Goal: Task Accomplishment & Management: Use online tool/utility

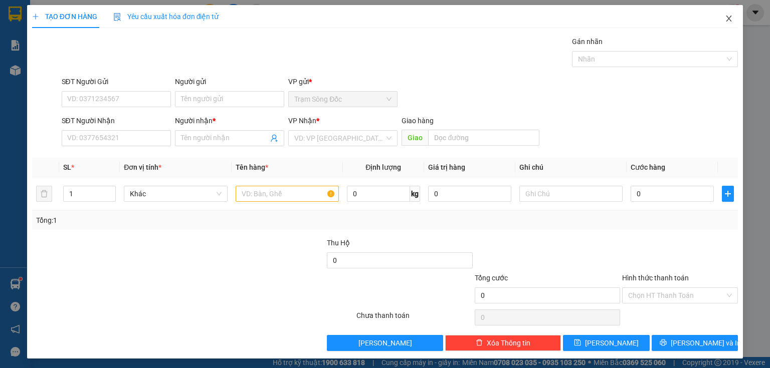
click at [726, 17] on icon "close" at bounding box center [729, 19] width 6 height 6
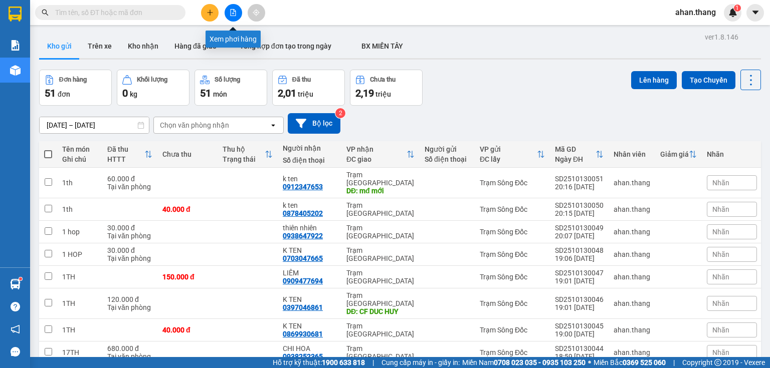
click at [229, 16] on button at bounding box center [234, 13] width 18 height 18
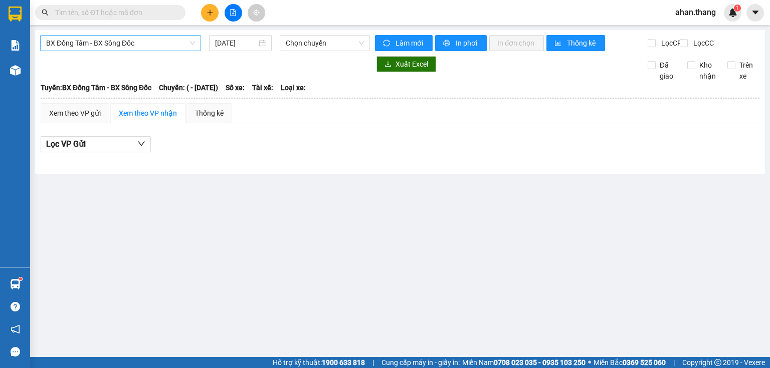
click at [166, 44] on span "BX Đồng Tâm - BX Sông Đốc" at bounding box center [120, 43] width 149 height 15
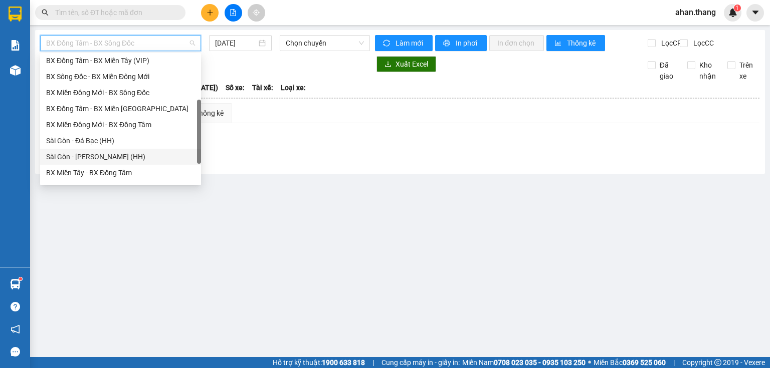
scroll to position [96, 0]
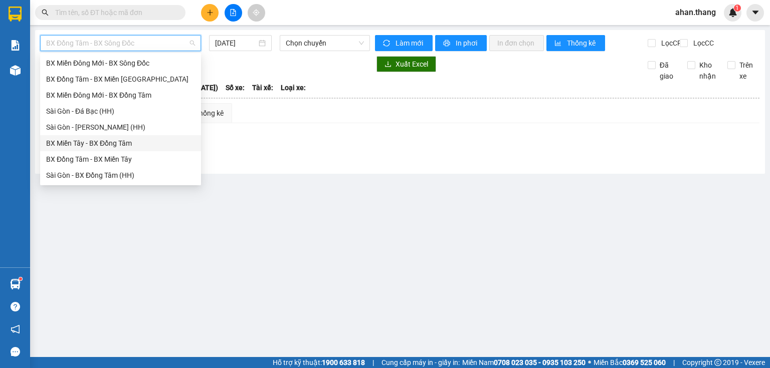
click at [112, 145] on div "BX Miền Tây - BX Đồng Tâm" at bounding box center [120, 143] width 149 height 11
type input "[DATE]"
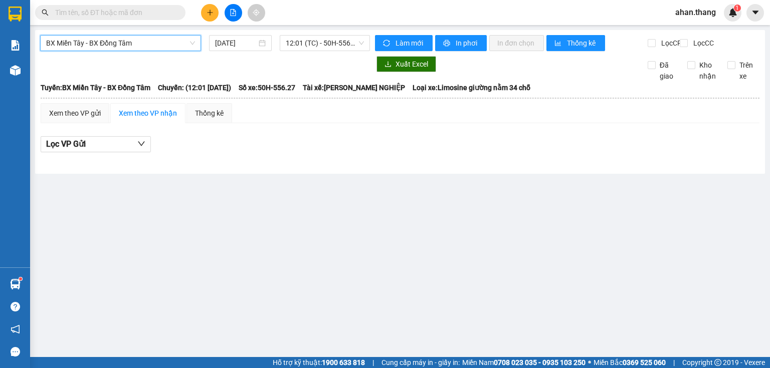
click at [109, 46] on span "BX Miền Tây - BX Đồng Tâm" at bounding box center [120, 43] width 149 height 15
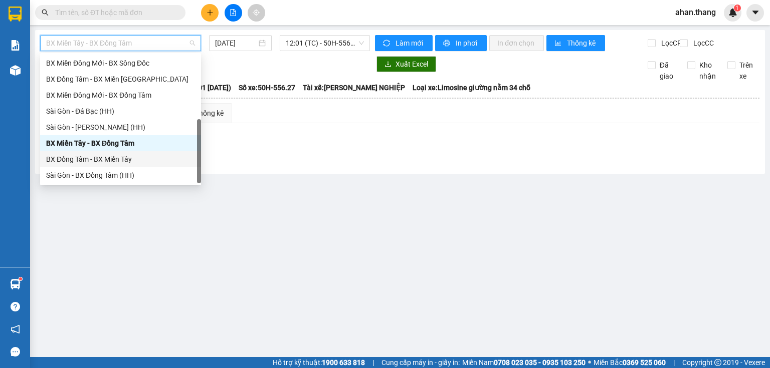
click at [125, 154] on div "BX Đồng Tâm - BX Miền Tây" at bounding box center [120, 159] width 149 height 11
type input "[DATE]"
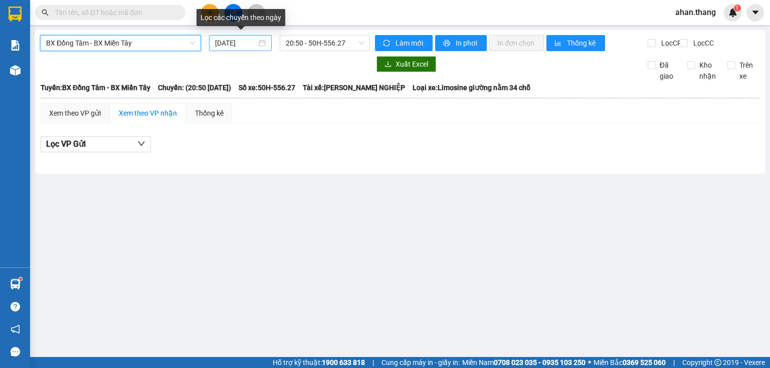
click at [228, 46] on input "[DATE]" at bounding box center [235, 43] width 41 height 11
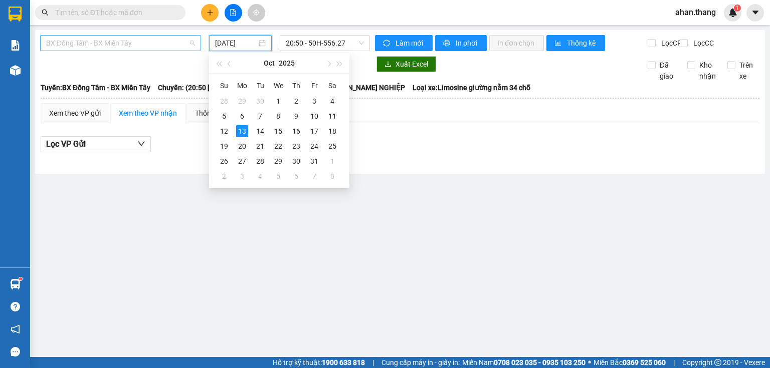
click at [150, 47] on span "BX Đồng Tâm - BX Miền Tây" at bounding box center [120, 43] width 149 height 15
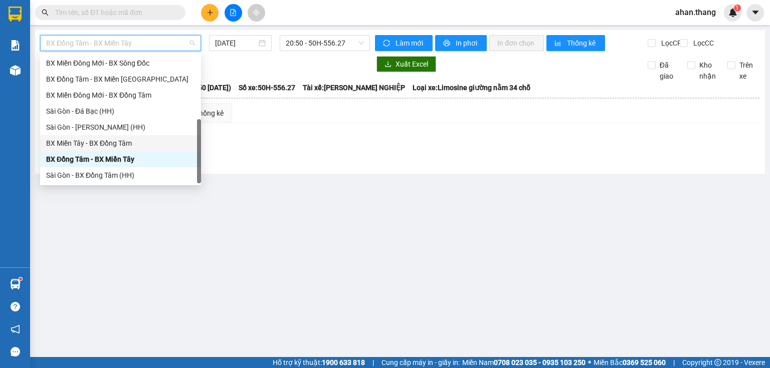
click at [124, 148] on div "BX Miền Tây - BX Đồng Tâm" at bounding box center [120, 143] width 149 height 11
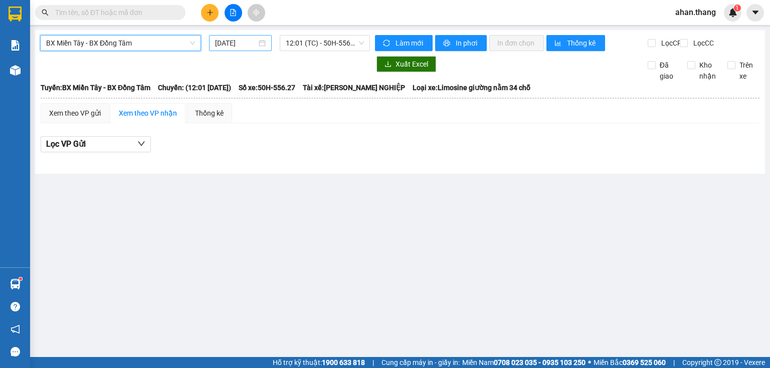
click at [235, 50] on div "[DATE]" at bounding box center [240, 43] width 62 height 16
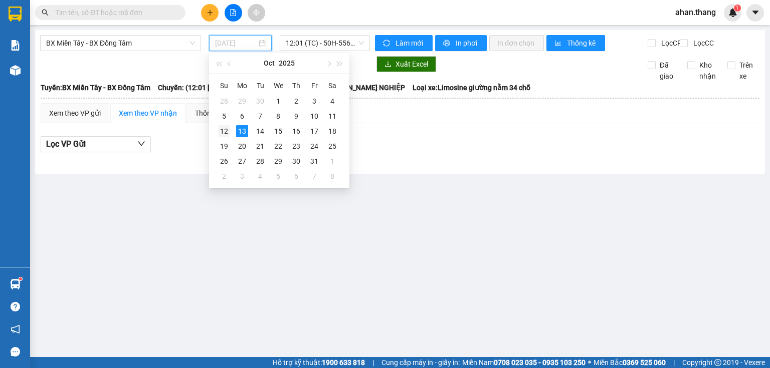
click at [226, 132] on div "12" at bounding box center [224, 131] width 12 height 12
type input "[DATE]"
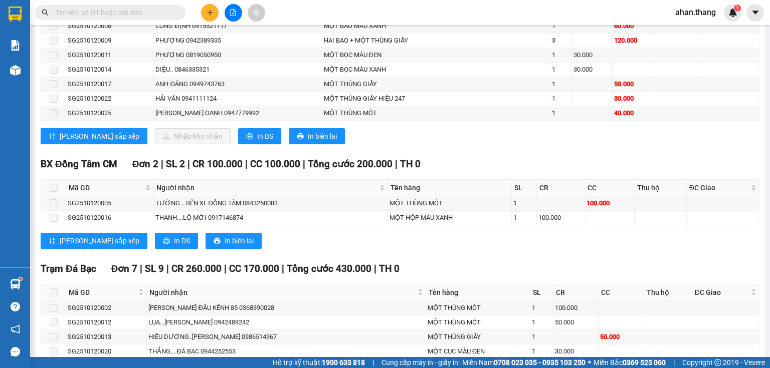
scroll to position [468, 0]
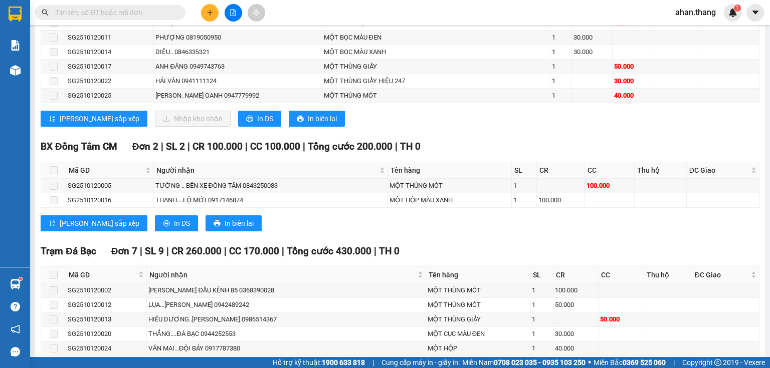
click at [207, 14] on icon "plus" at bounding box center [210, 12] width 7 height 7
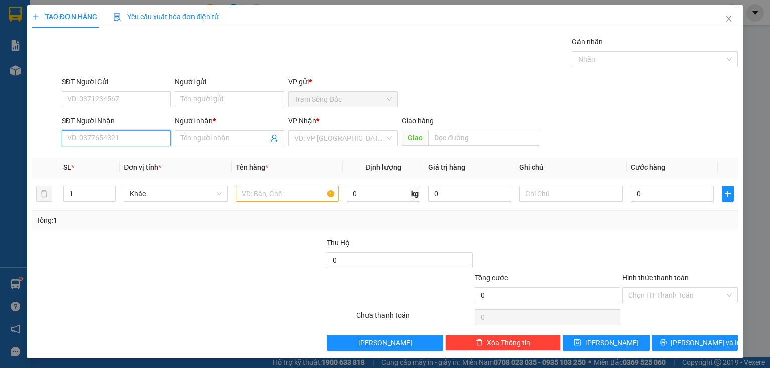
click at [138, 135] on input "SĐT Người Nhận" at bounding box center [116, 138] width 109 height 16
type input "0989934548"
click at [206, 135] on input "Người nhận *" at bounding box center [224, 138] width 87 height 11
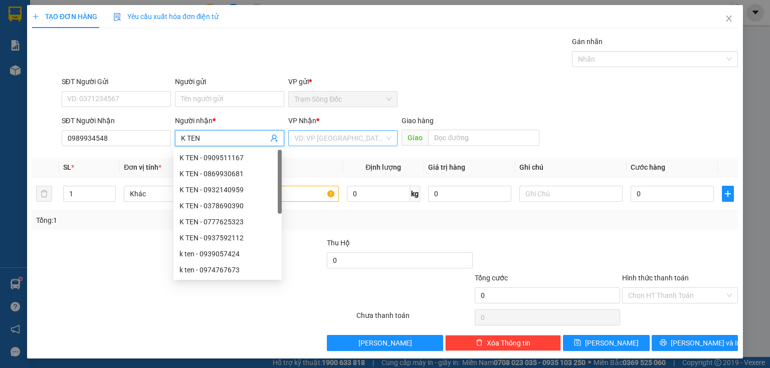
type input "K TEN"
click at [313, 141] on input "search" at bounding box center [339, 138] width 90 height 15
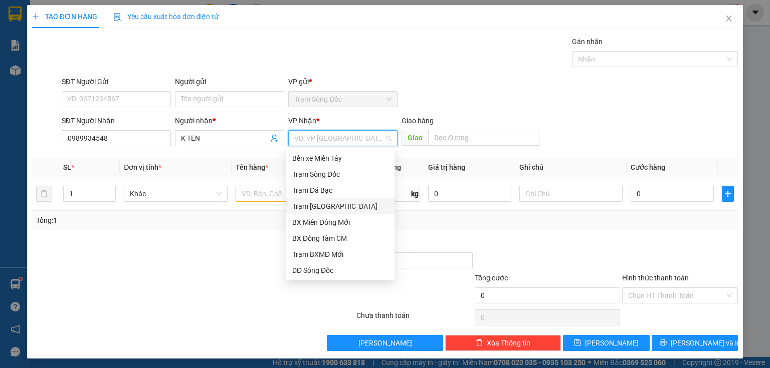
click at [324, 205] on div "Trạm [GEOGRAPHIC_DATA]" at bounding box center [340, 206] width 96 height 11
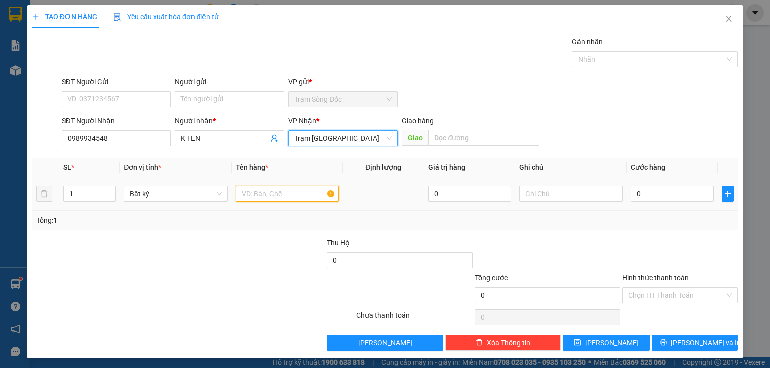
click at [276, 194] on input "text" at bounding box center [287, 194] width 103 height 16
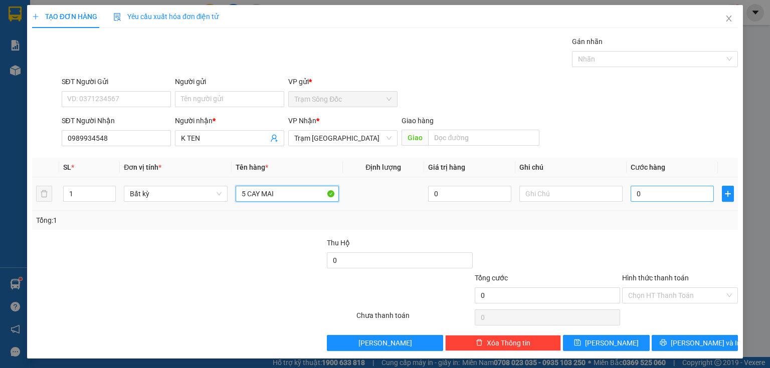
type input "5 CAY MAI"
type input "8"
type input "80"
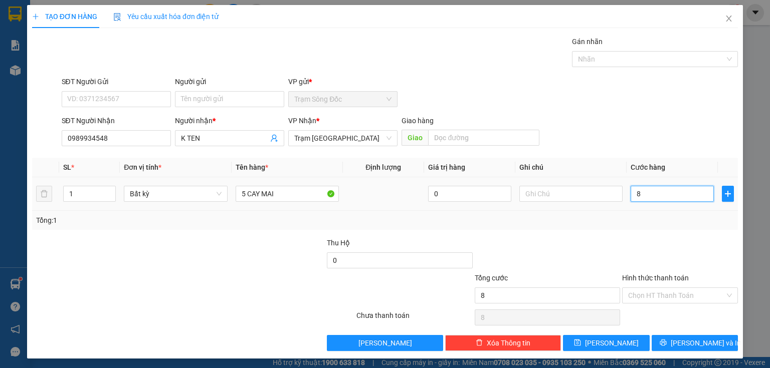
type input "80"
type input "800"
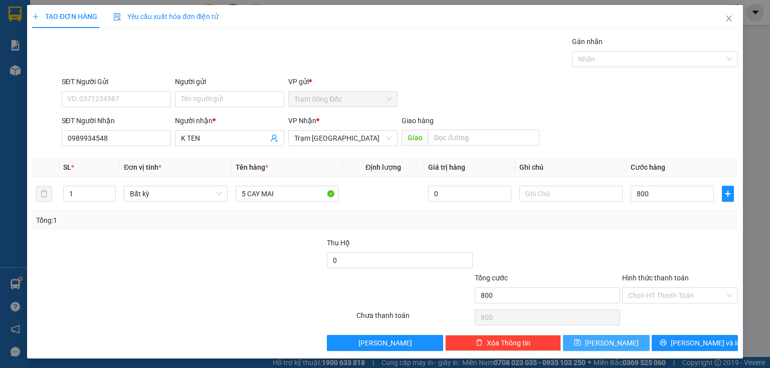
type input "800.000"
click at [607, 347] on span "[PERSON_NAME]" at bounding box center [612, 343] width 54 height 11
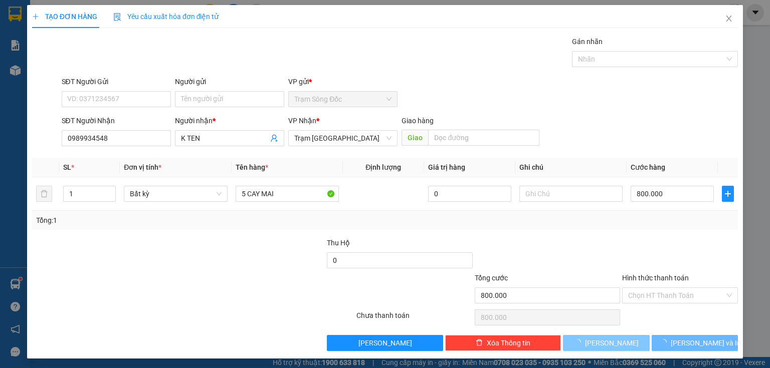
type input "0"
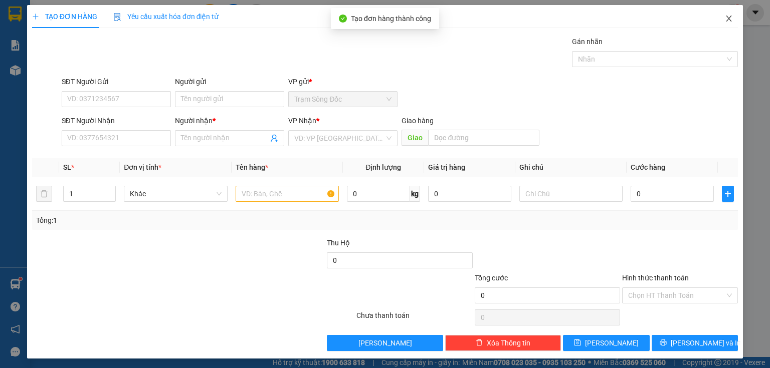
click at [725, 20] on icon "close" at bounding box center [729, 19] width 8 height 8
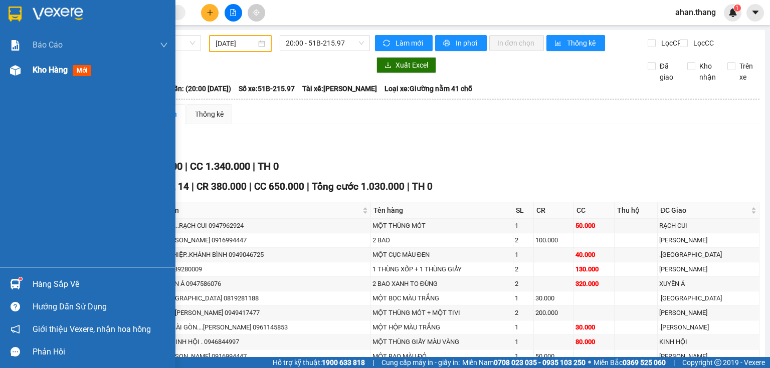
click at [51, 71] on span "Kho hàng" at bounding box center [50, 70] width 35 height 10
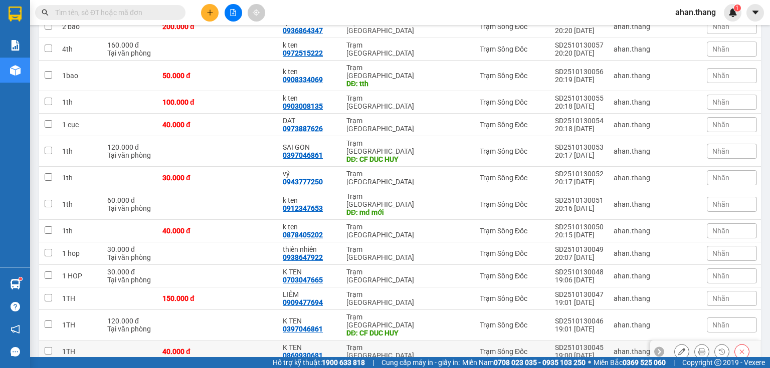
scroll to position [196, 0]
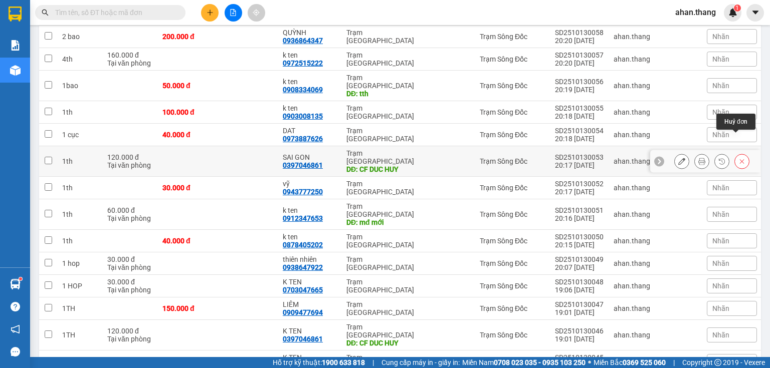
click at [738, 158] on icon at bounding box center [741, 161] width 7 height 7
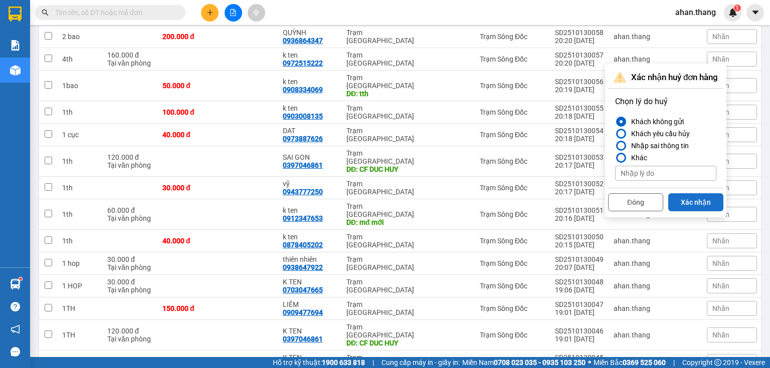
click at [688, 201] on button "Xác nhận" at bounding box center [695, 203] width 55 height 18
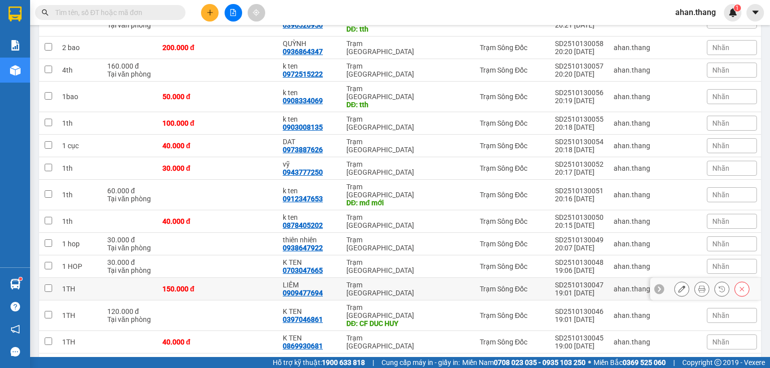
scroll to position [201, 0]
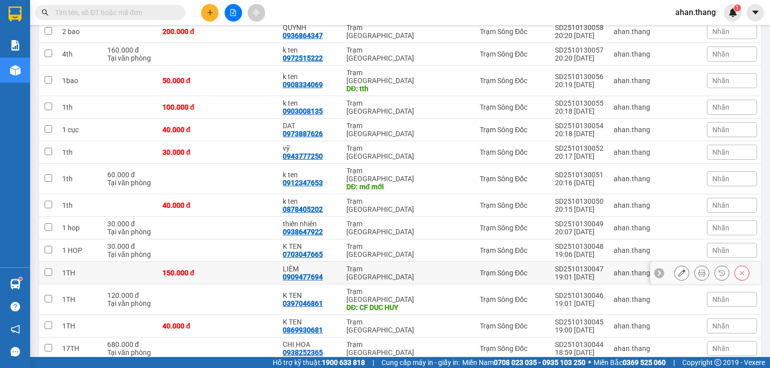
click at [47, 269] on input "checkbox" at bounding box center [49, 273] width 8 height 8
checkbox input "true"
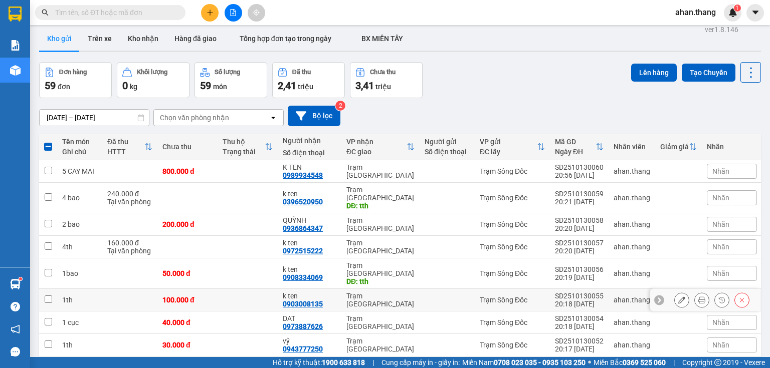
scroll to position [0, 0]
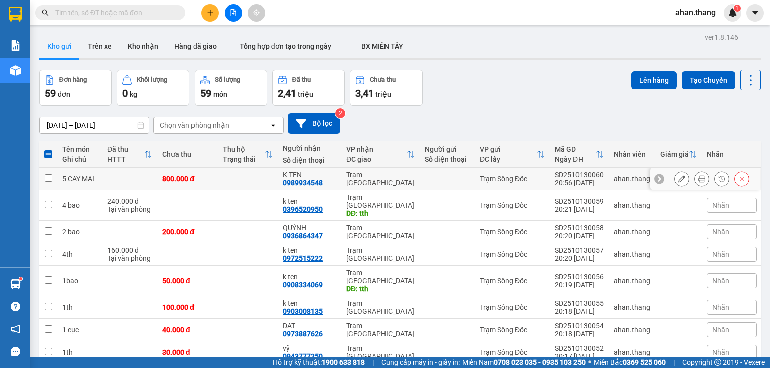
click at [46, 174] on input "checkbox" at bounding box center [49, 178] width 8 height 8
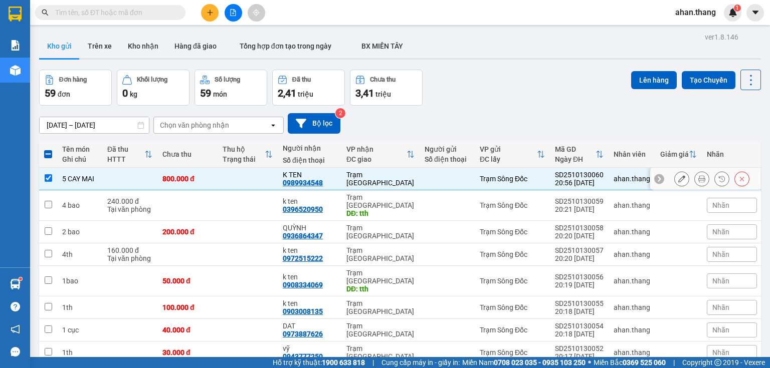
click at [47, 176] on input "checkbox" at bounding box center [49, 178] width 8 height 8
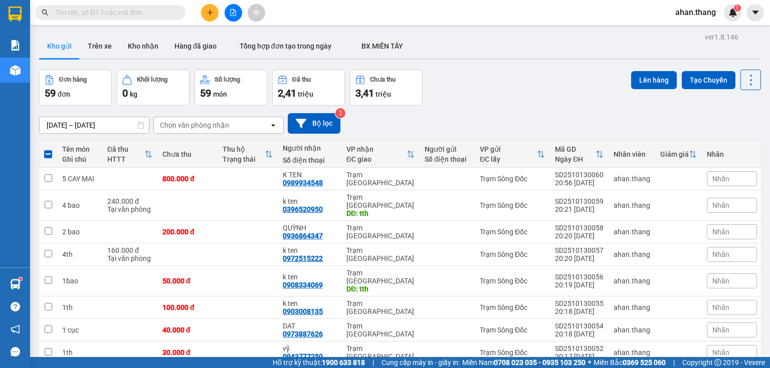
click at [50, 155] on span at bounding box center [48, 154] width 8 height 8
click at [48, 149] on input "checkbox" at bounding box center [48, 149] width 0 height 0
checkbox input "true"
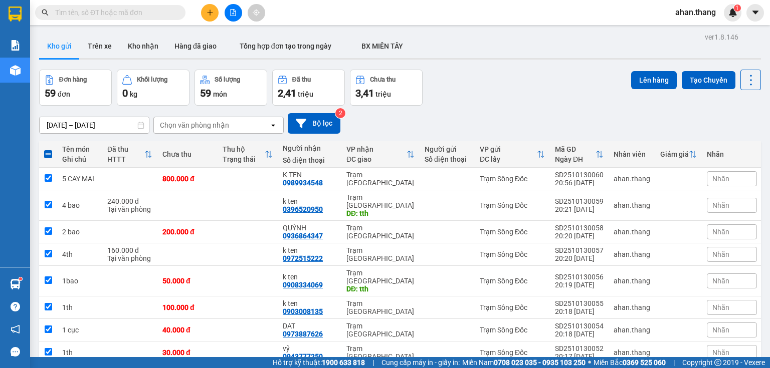
checkbox input "true"
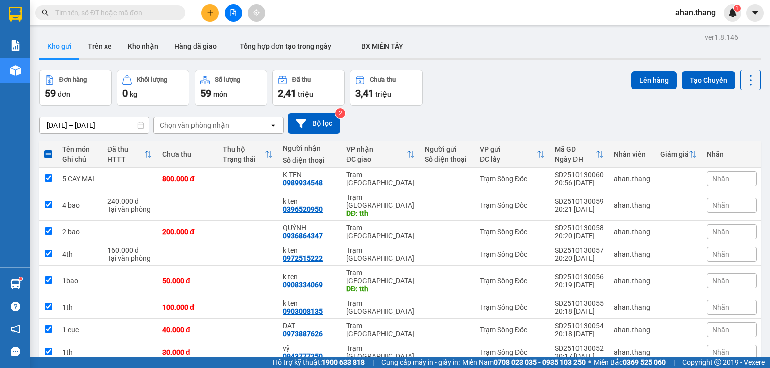
checkbox input "true"
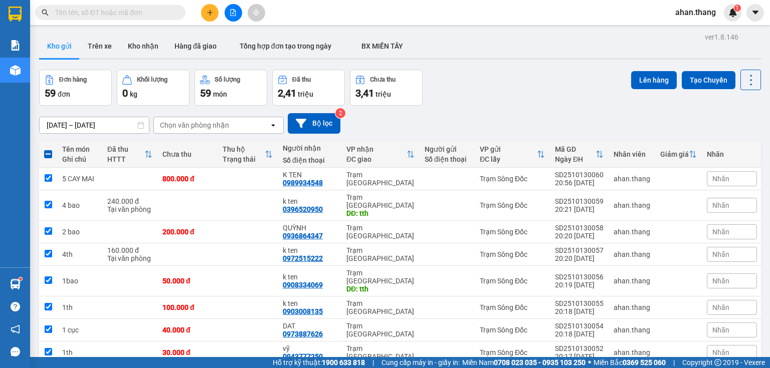
checkbox input "true"
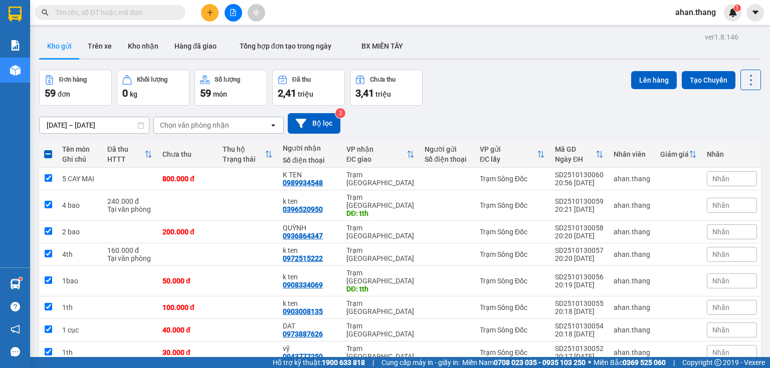
checkbox input "true"
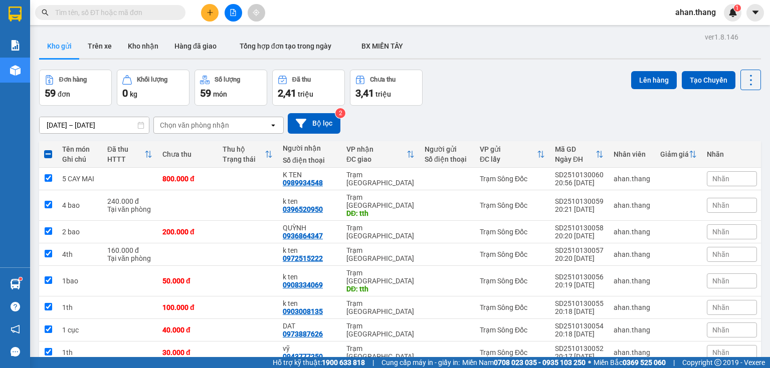
checkbox input "true"
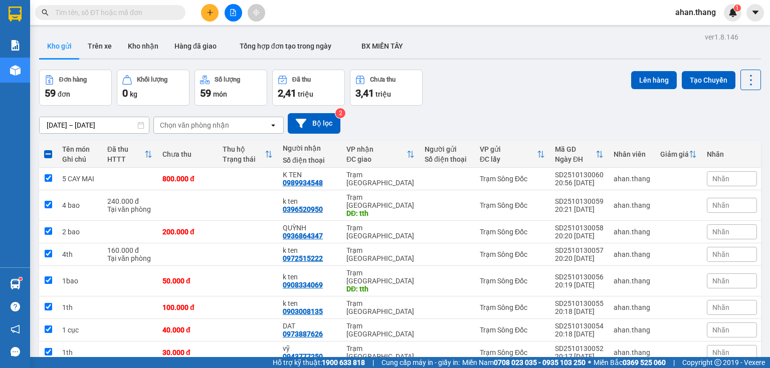
checkbox input "true"
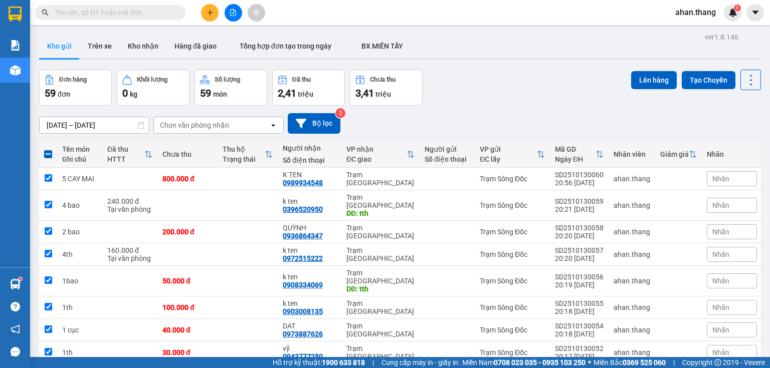
checkbox input "true"
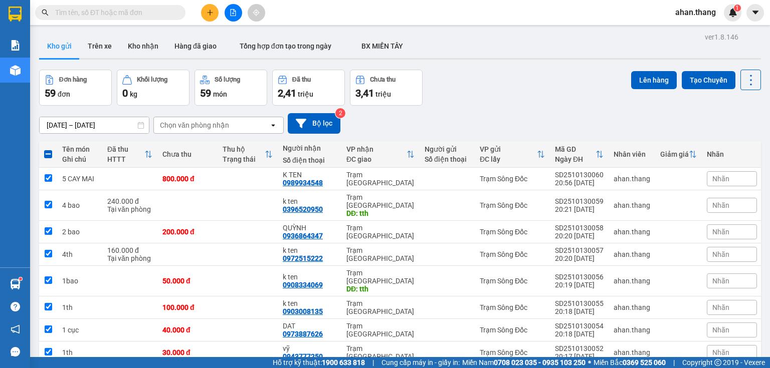
checkbox input "true"
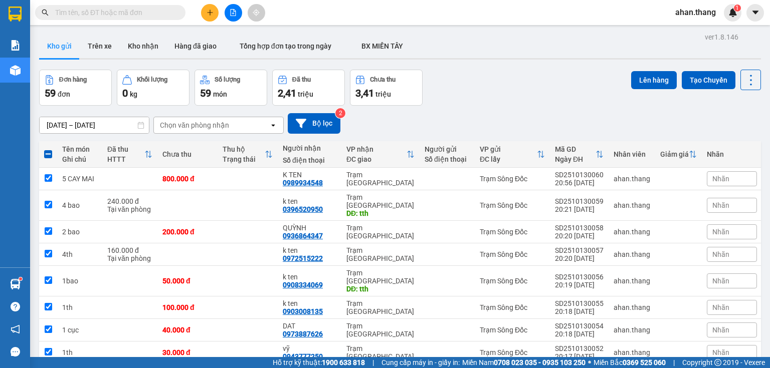
checkbox input "true"
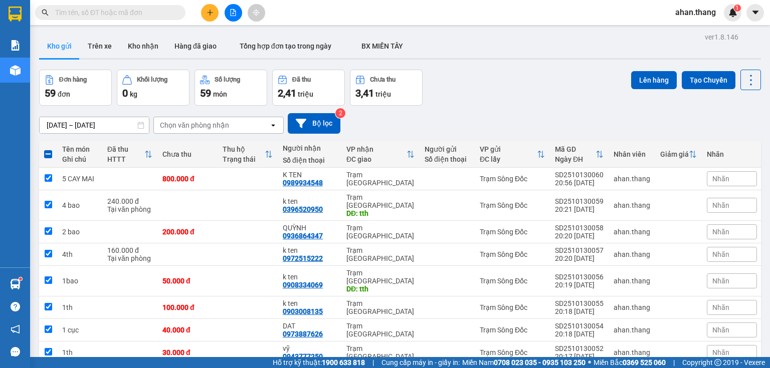
checkbox input "true"
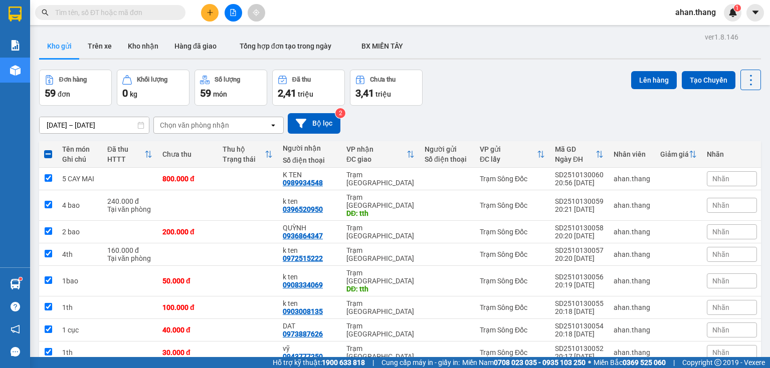
checkbox input "true"
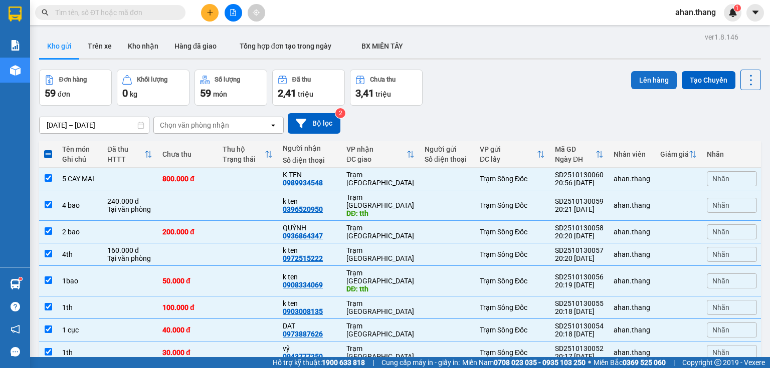
click at [648, 77] on button "Lên hàng" at bounding box center [654, 80] width 46 height 18
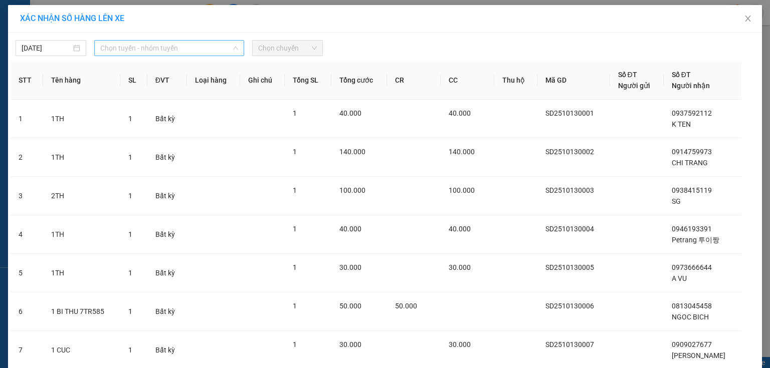
click at [118, 46] on span "Chọn tuyến - nhóm tuyến" at bounding box center [169, 48] width 138 height 15
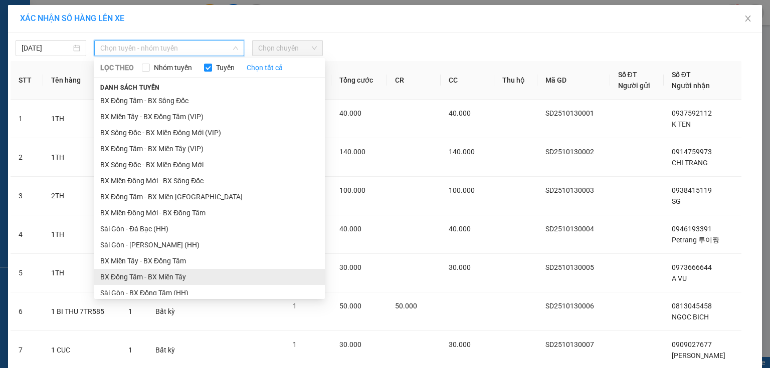
click at [133, 275] on li "BX Đồng Tâm - BX Miền Tây" at bounding box center [209, 277] width 231 height 16
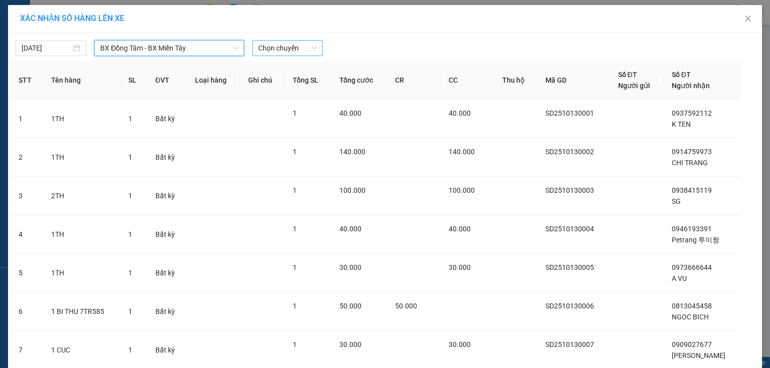
click at [270, 46] on span "Chọn chuyến" at bounding box center [287, 48] width 59 height 15
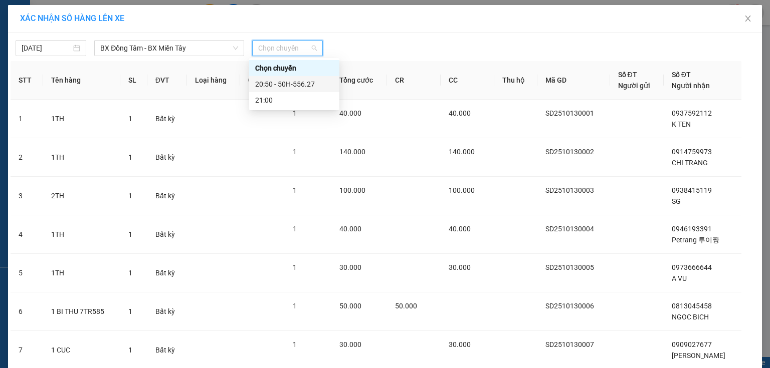
click at [277, 87] on div "20:50 - 50H-556.27" at bounding box center [294, 84] width 78 height 11
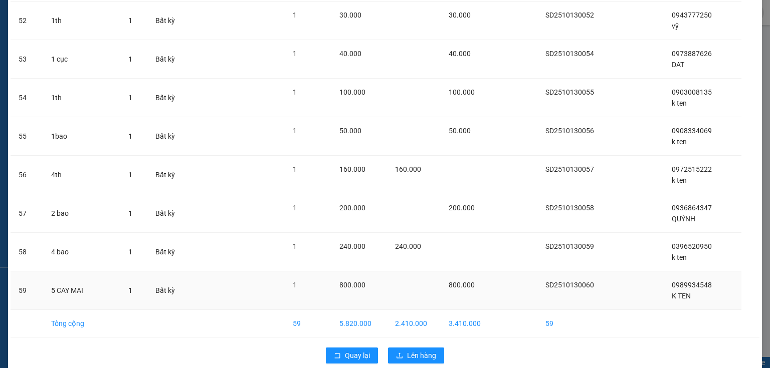
scroll to position [2097, 0]
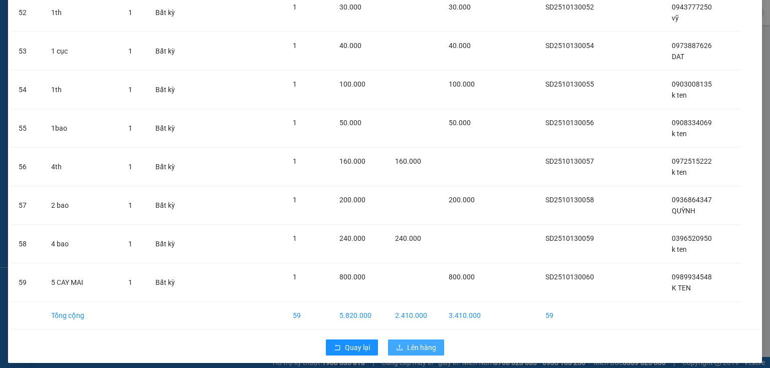
click at [425, 343] on span "Lên hàng" at bounding box center [421, 347] width 29 height 11
